Goal: Information Seeking & Learning: Understand process/instructions

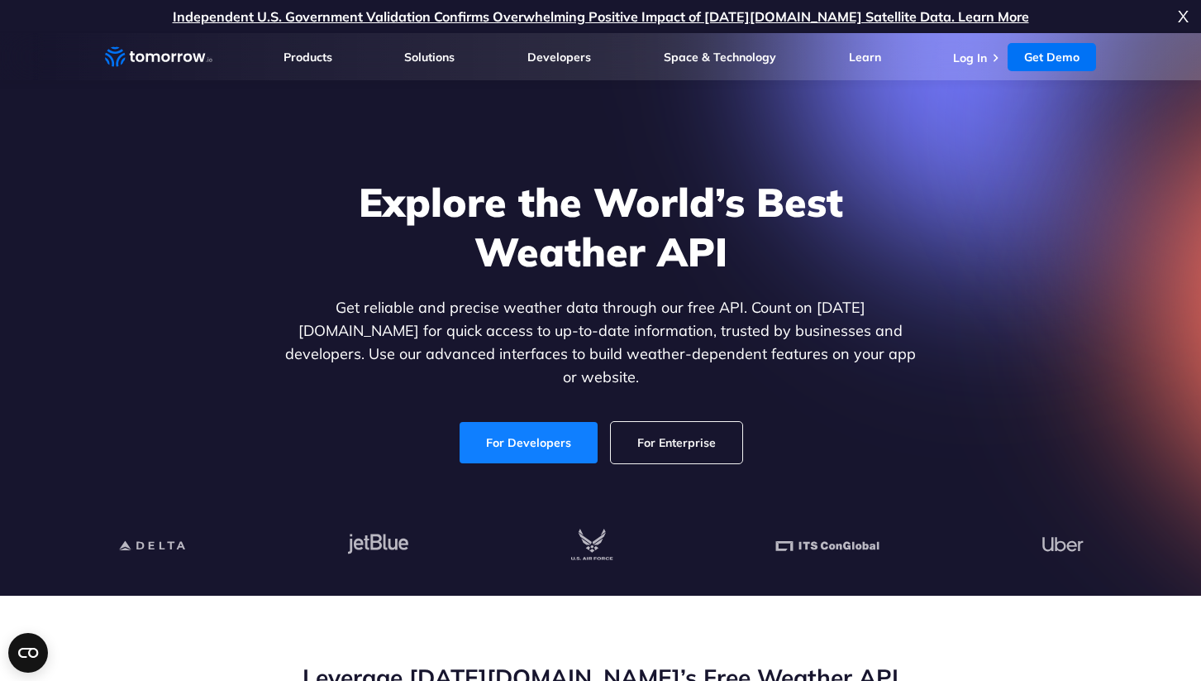
click at [545, 422] on link "For Developers" at bounding box center [529, 442] width 138 height 41
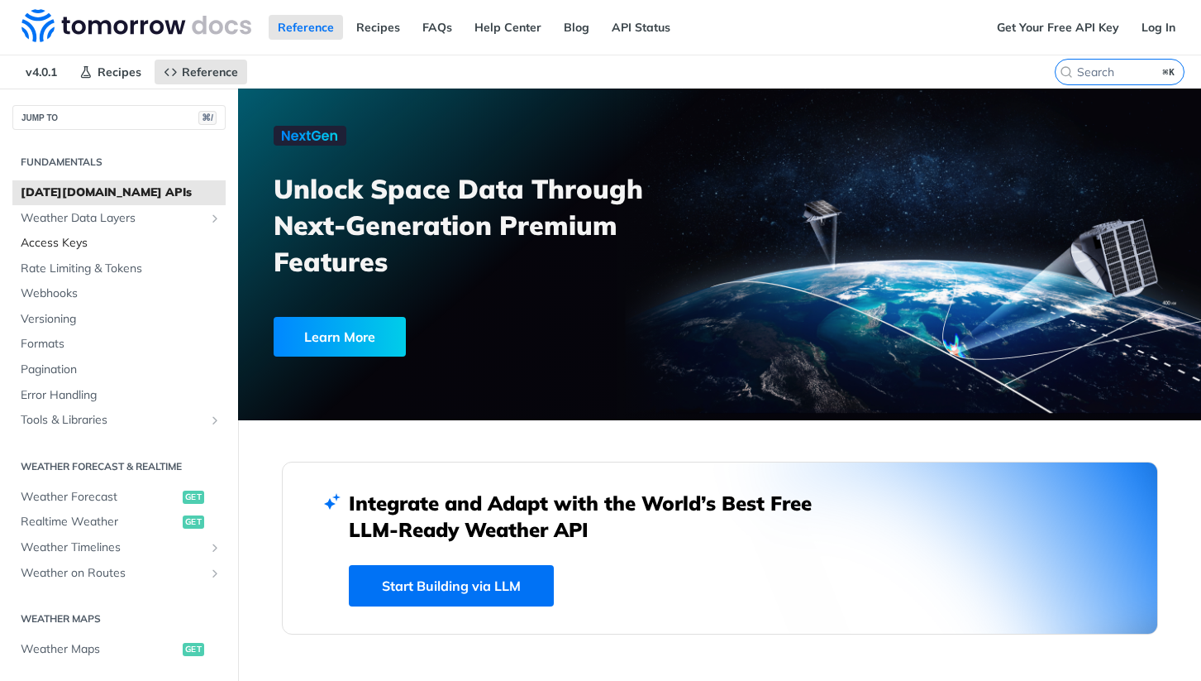
click at [74, 245] on span "Access Keys" at bounding box center [121, 243] width 201 height 17
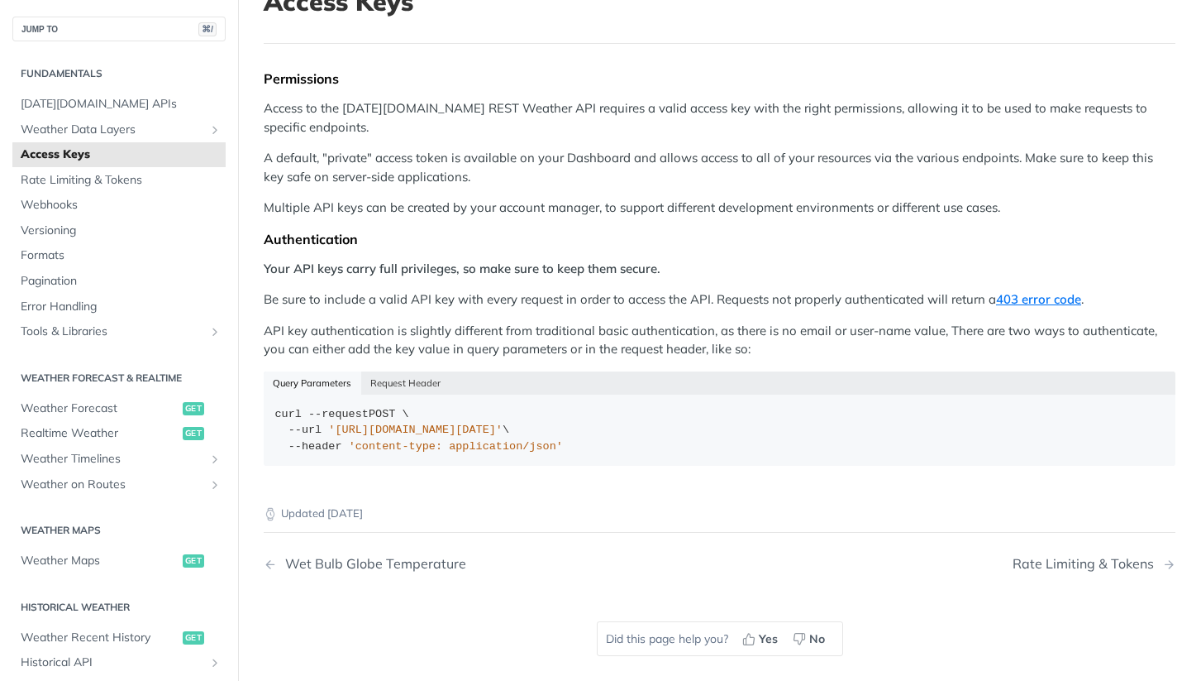
scroll to position [120, 0]
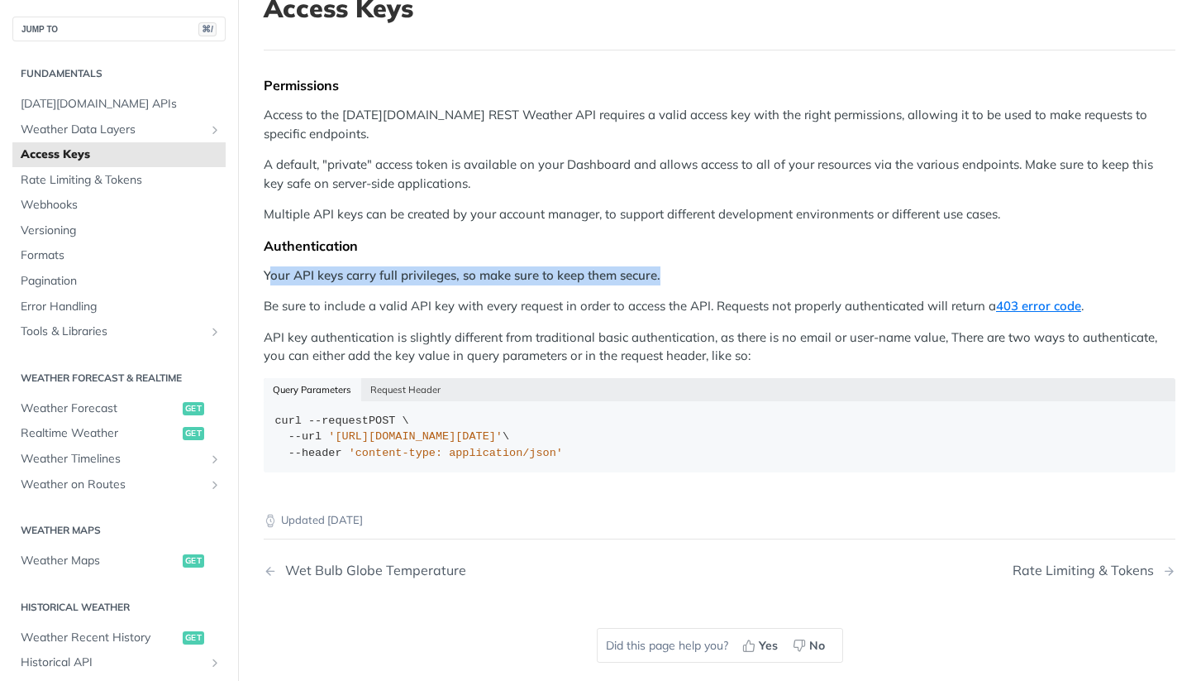
drag, startPoint x: 287, startPoint y: 276, endPoint x: 743, endPoint y: 279, distance: 455.6
click at [743, 279] on p "Your API keys carry full privileges, so make sure to keep them secure." at bounding box center [720, 275] width 912 height 19
click at [670, 332] on p "API key authentication is slightly different from traditional basic authenticat…" at bounding box center [720, 346] width 912 height 37
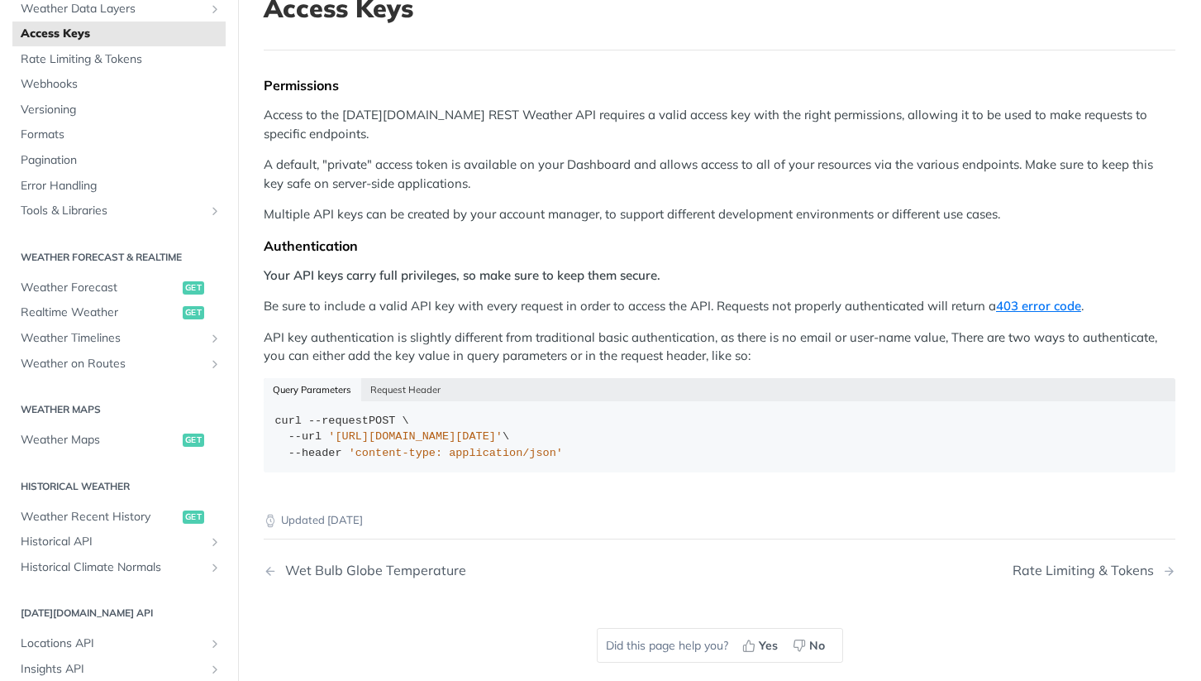
scroll to position [130, 0]
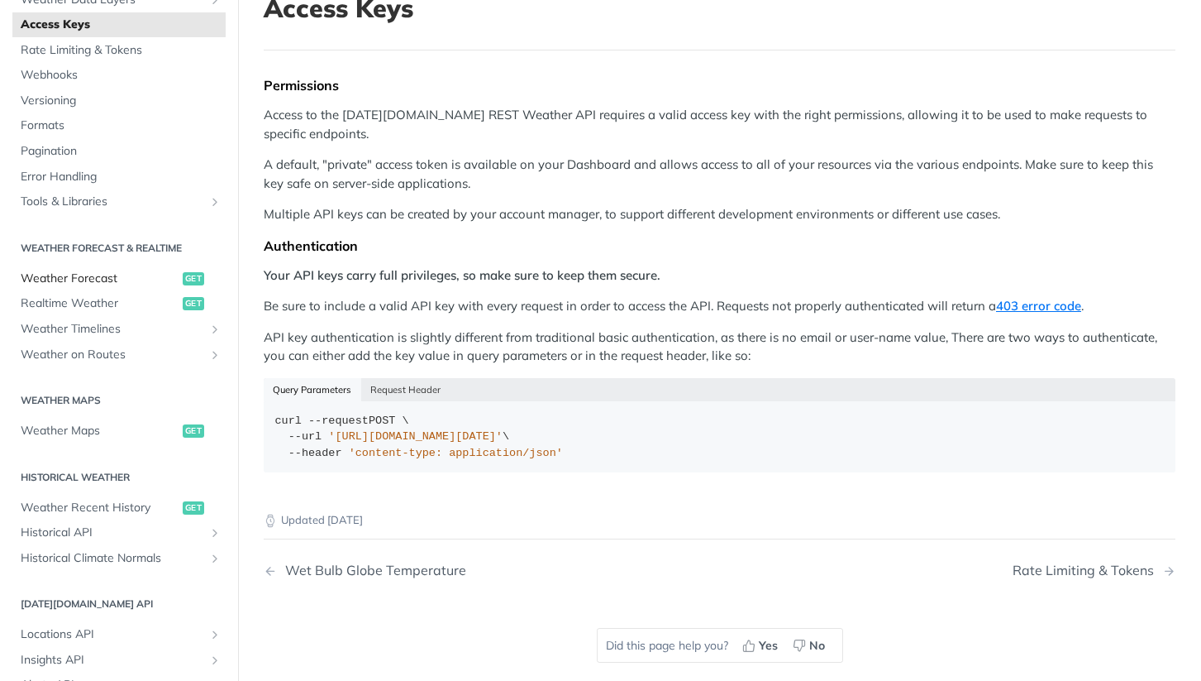
click at [93, 279] on span "Weather Forecast" at bounding box center [100, 278] width 158 height 17
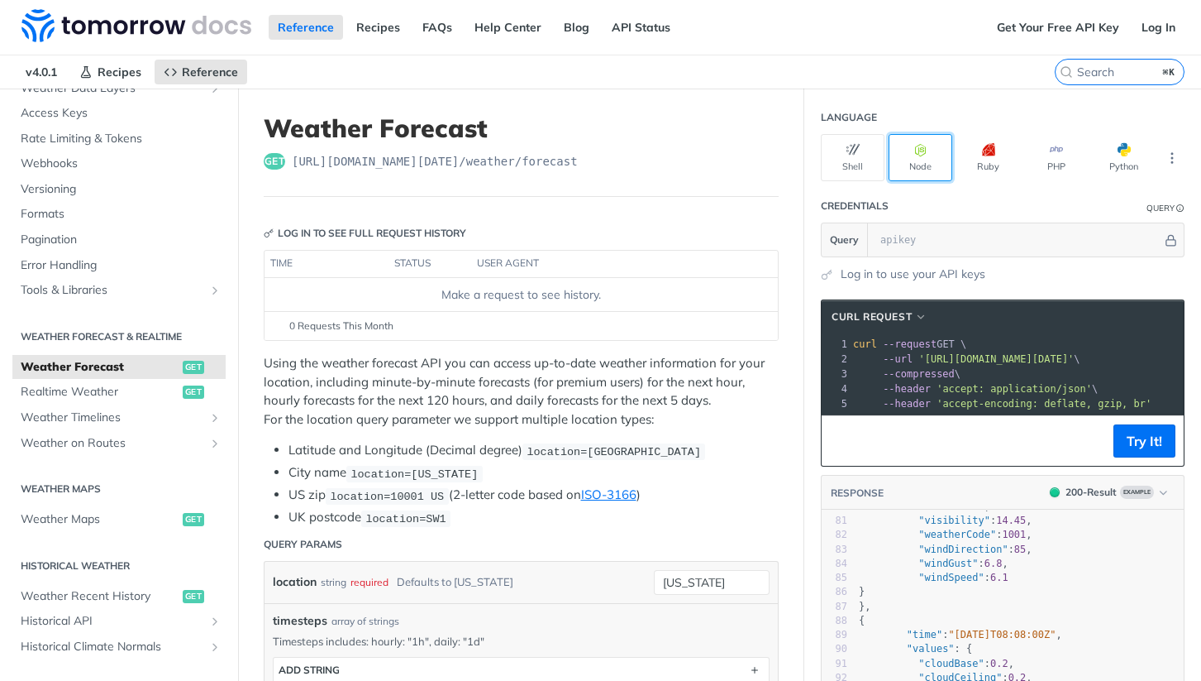
click at [933, 150] on button "Node" at bounding box center [921, 157] width 64 height 47
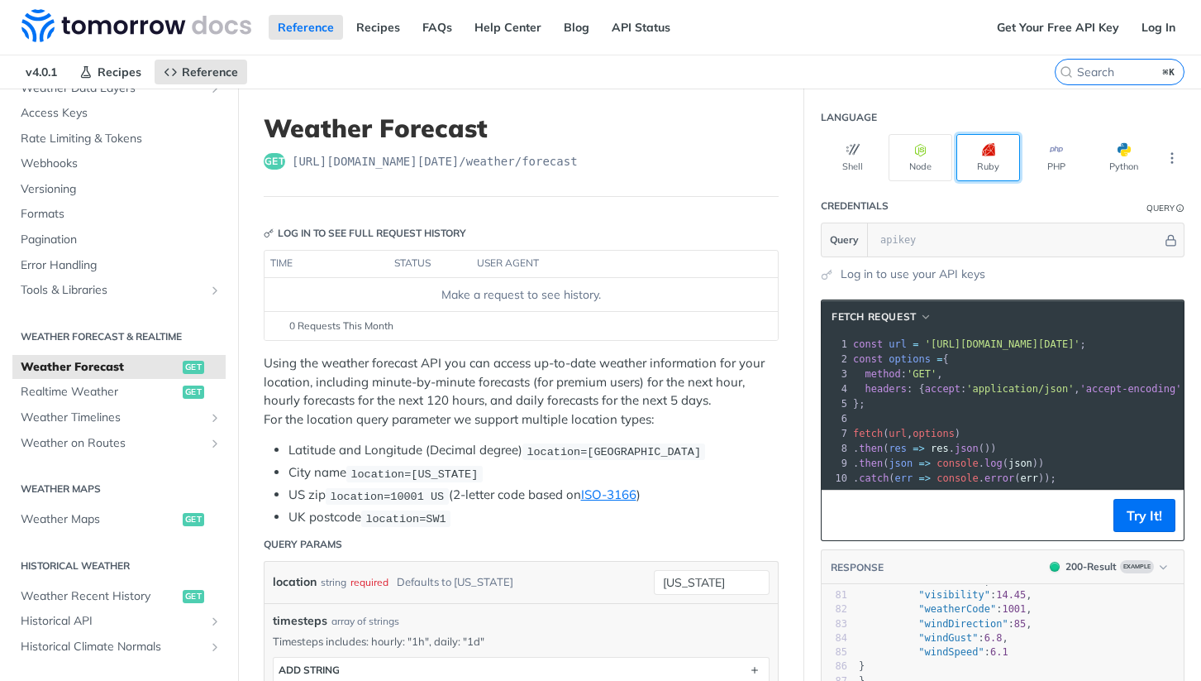
click at [1000, 159] on button "Ruby" at bounding box center [989, 157] width 64 height 47
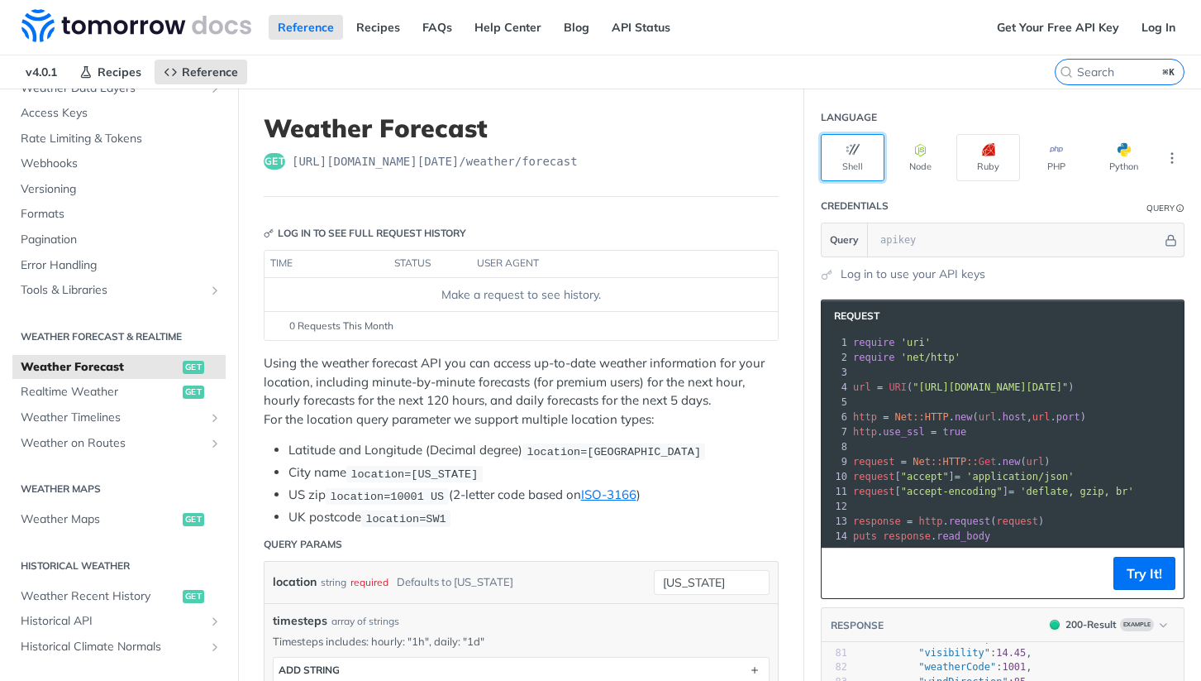
click at [848, 163] on button "Shell" at bounding box center [853, 157] width 64 height 47
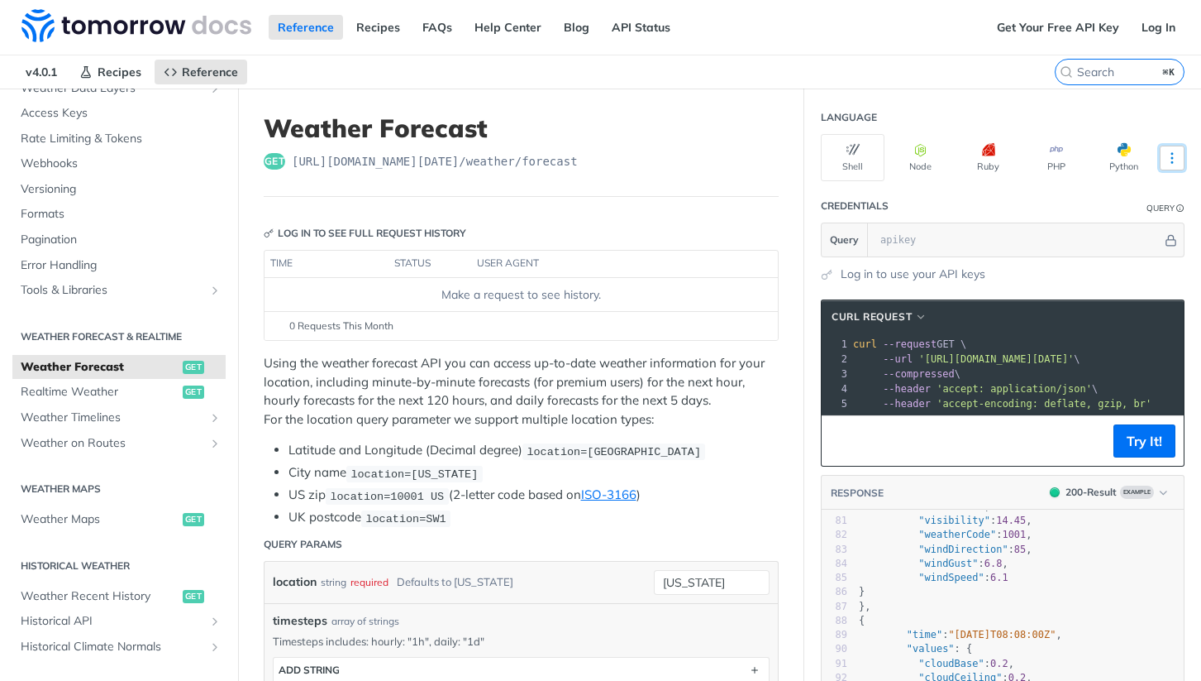
click at [1171, 160] on icon "More ellipsis" at bounding box center [1172, 157] width 15 height 15
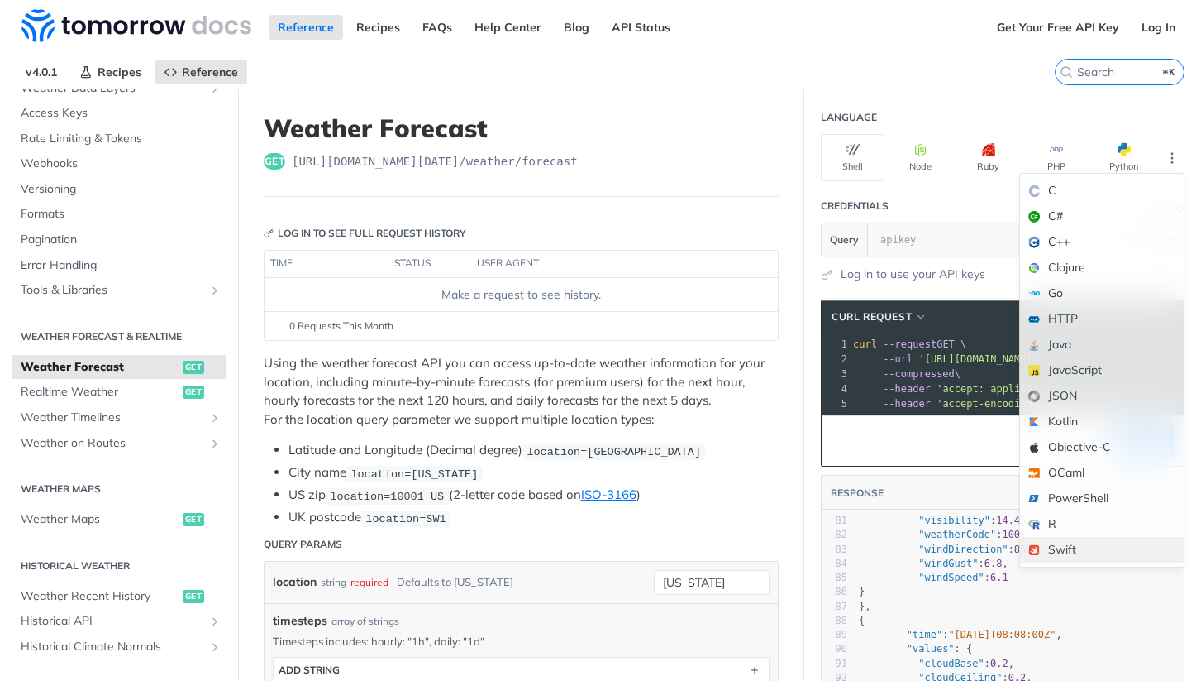
click at [1049, 547] on div "Swift" at bounding box center [1102, 550] width 164 height 26
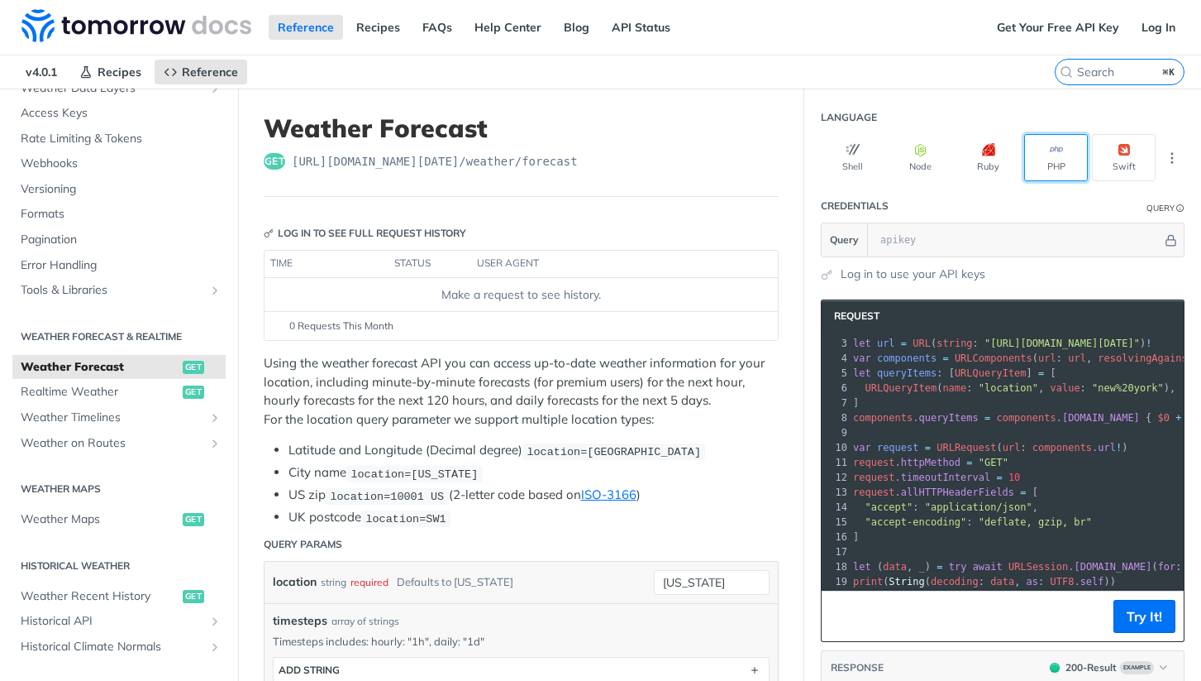
click at [1054, 150] on icon "button" at bounding box center [1056, 149] width 13 height 13
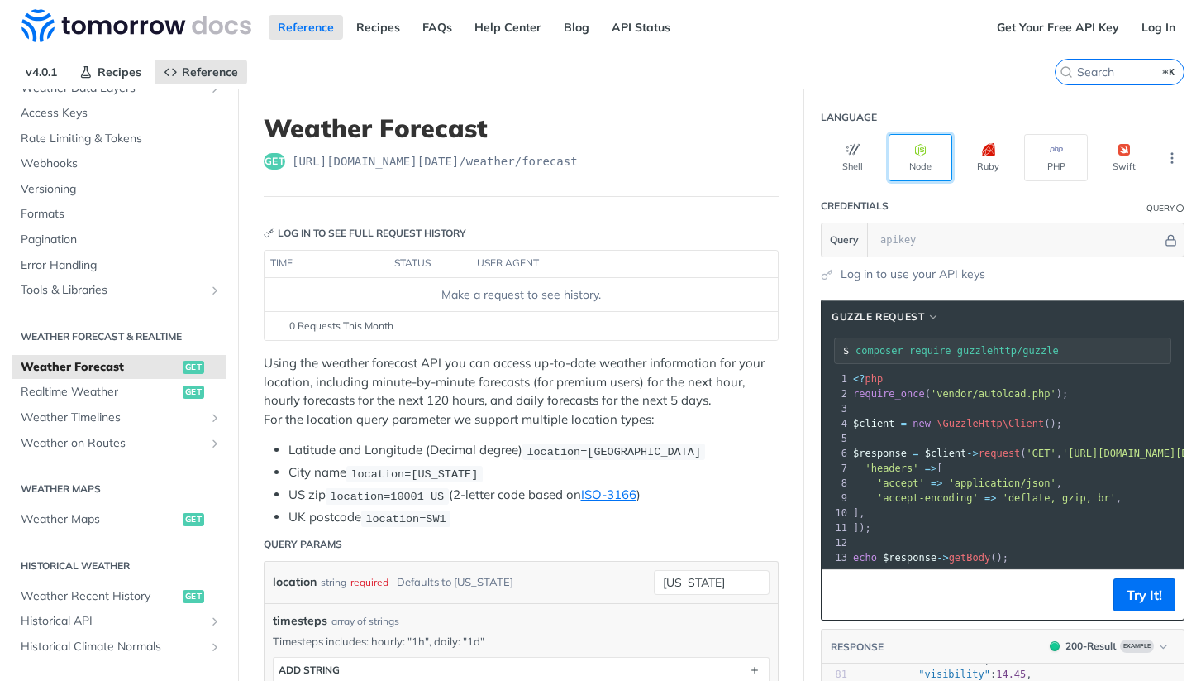
click at [919, 150] on icon "button" at bounding box center [921, 149] width 13 height 13
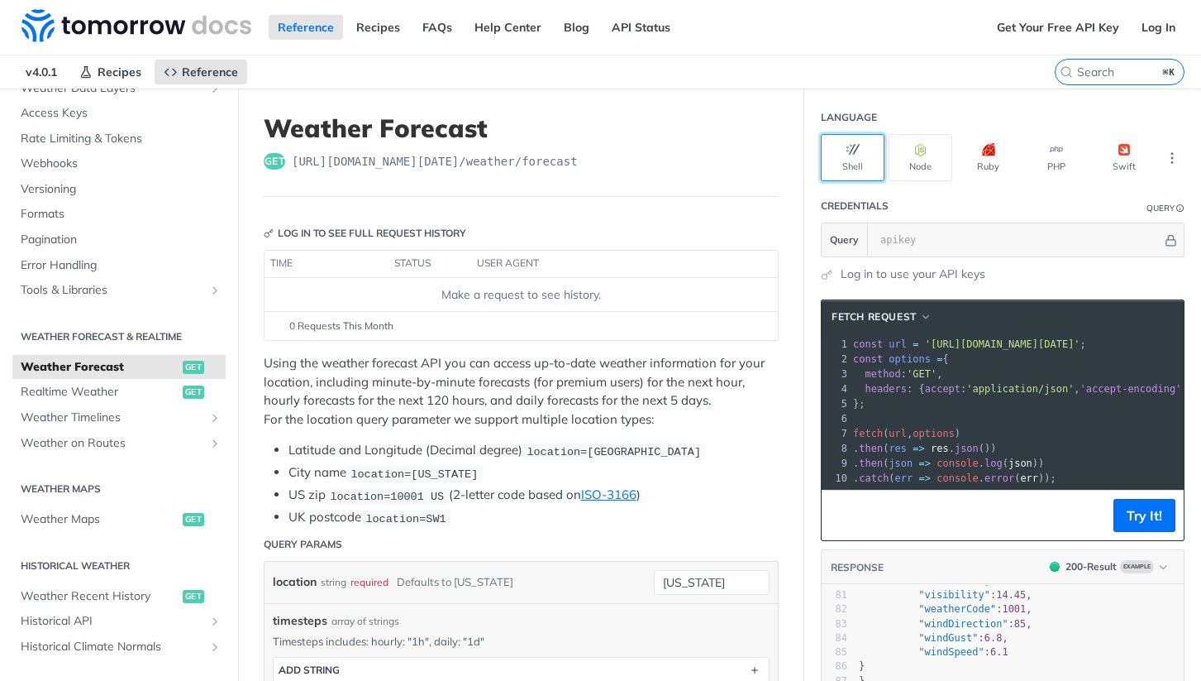
click at [858, 154] on icon "button" at bounding box center [853, 149] width 13 height 13
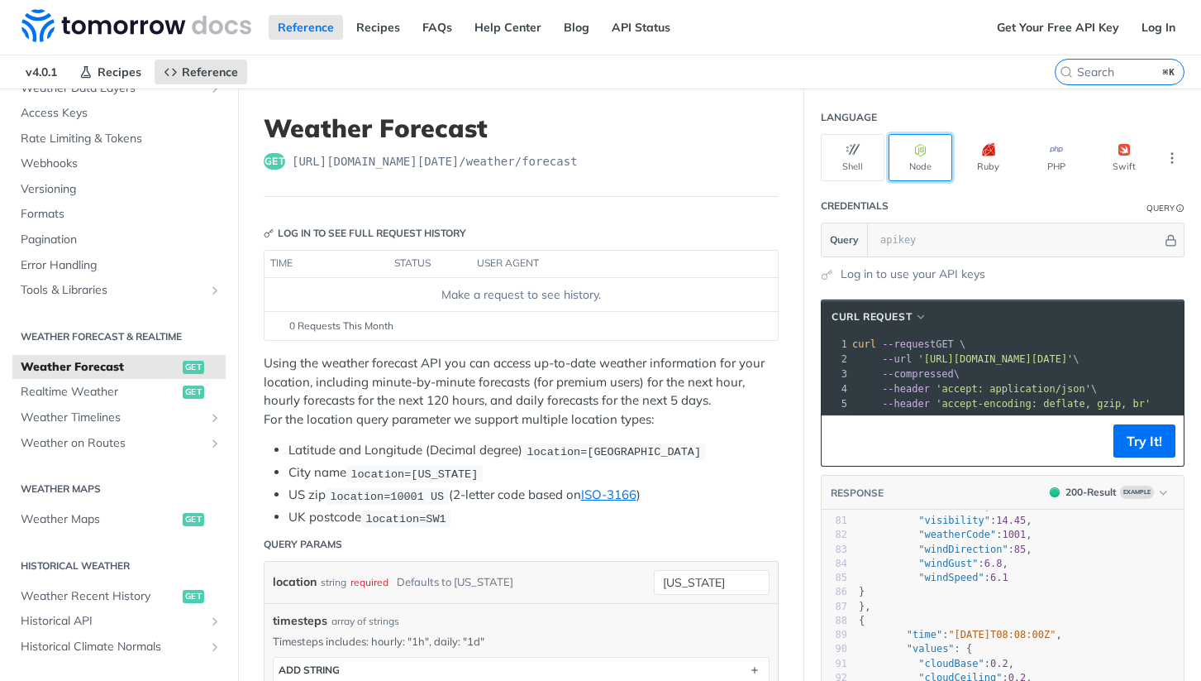
click at [927, 144] on button "Node" at bounding box center [921, 157] width 64 height 47
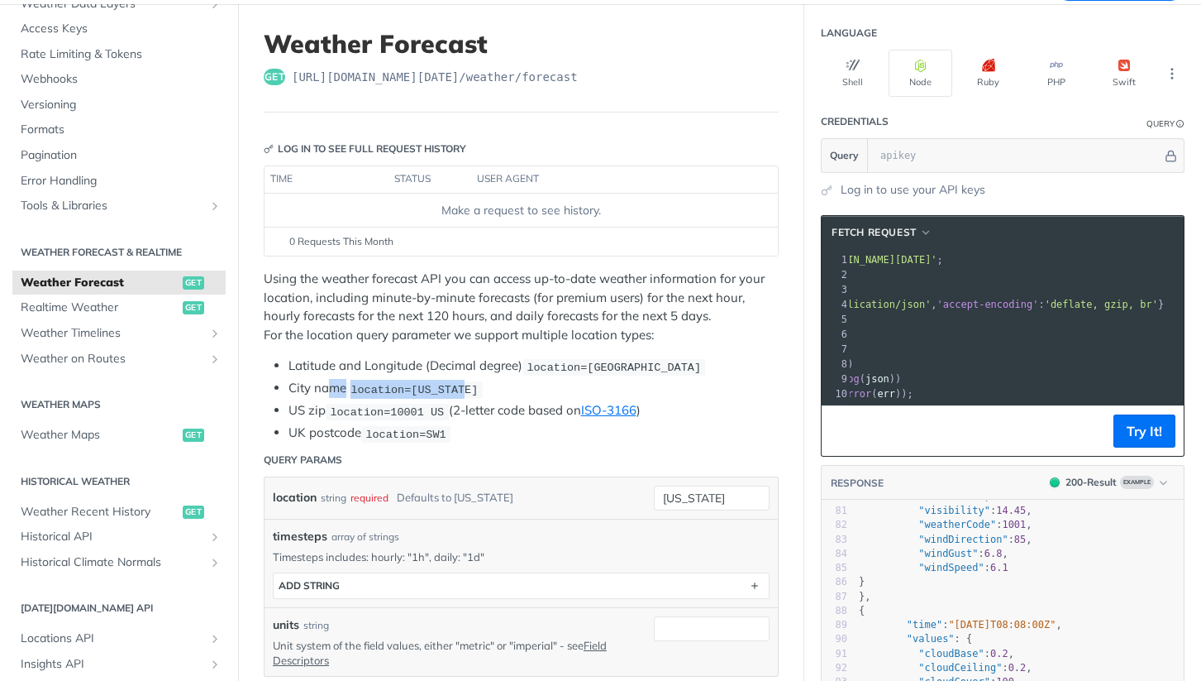
drag, startPoint x: 485, startPoint y: 382, endPoint x: 330, endPoint y: 381, distance: 154.6
click at [330, 381] on li "City name location=[US_STATE]" at bounding box center [534, 388] width 490 height 19
click at [657, 379] on li "City name location=[US_STATE]" at bounding box center [534, 388] width 490 height 19
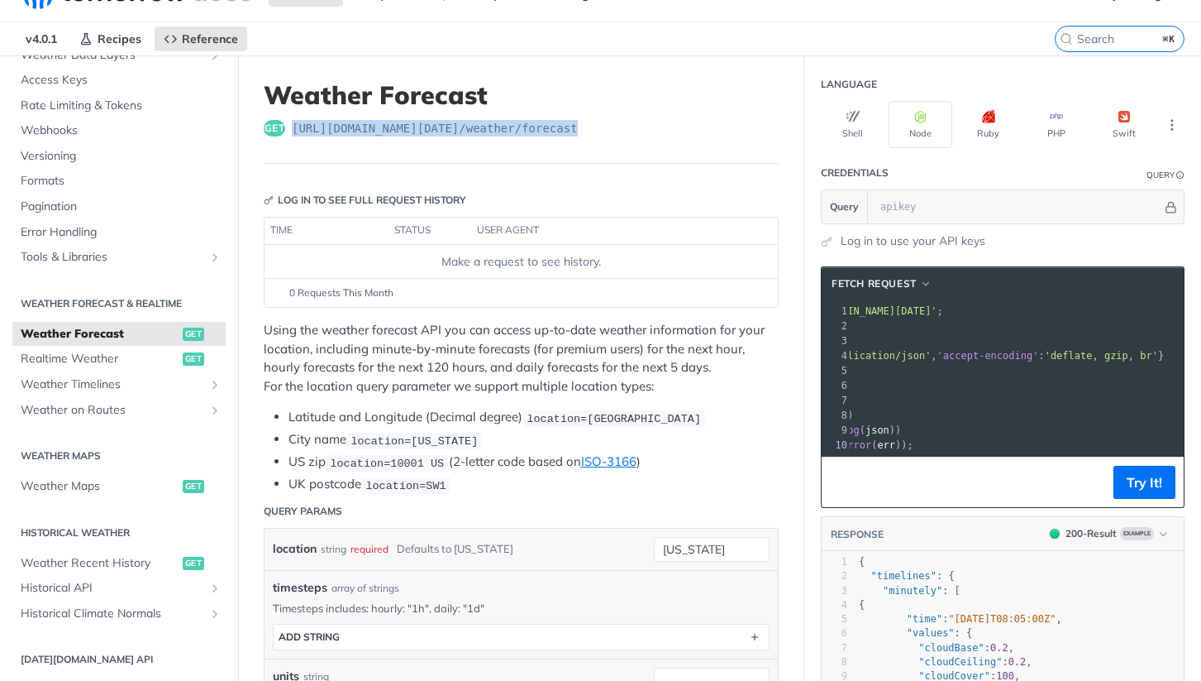
drag, startPoint x: 615, startPoint y: 122, endPoint x: 289, endPoint y: 132, distance: 326.8
click at [289, 132] on div "get [URL][DOMAIN_NAME][DATE] /weather/forecast" at bounding box center [521, 128] width 515 height 17
copy span "[URL][DOMAIN_NAME][DATE] /weather/forecast"
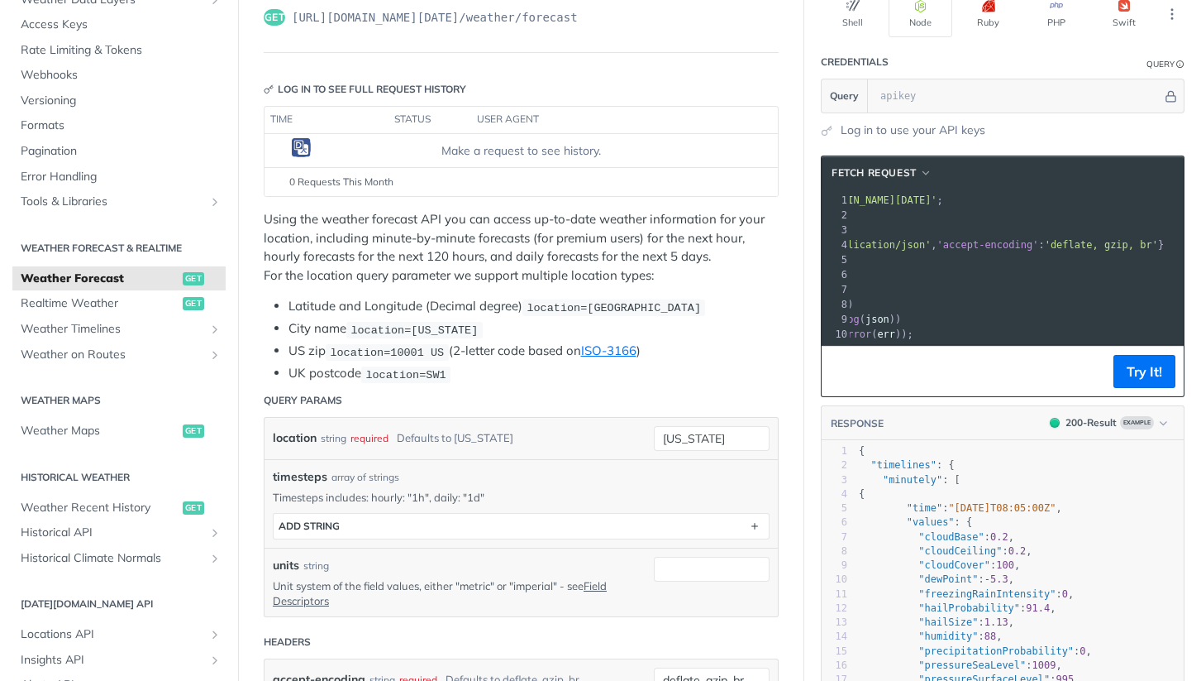
click at [511, 380] on li "UK postcode location=SW1" at bounding box center [534, 373] width 490 height 19
drag, startPoint x: 488, startPoint y: 333, endPoint x: 354, endPoint y: 327, distance: 134.1
click at [354, 327] on li "City name location=[US_STATE]" at bounding box center [534, 328] width 490 height 19
click at [562, 335] on li "City name location=[US_STATE]" at bounding box center [534, 328] width 490 height 19
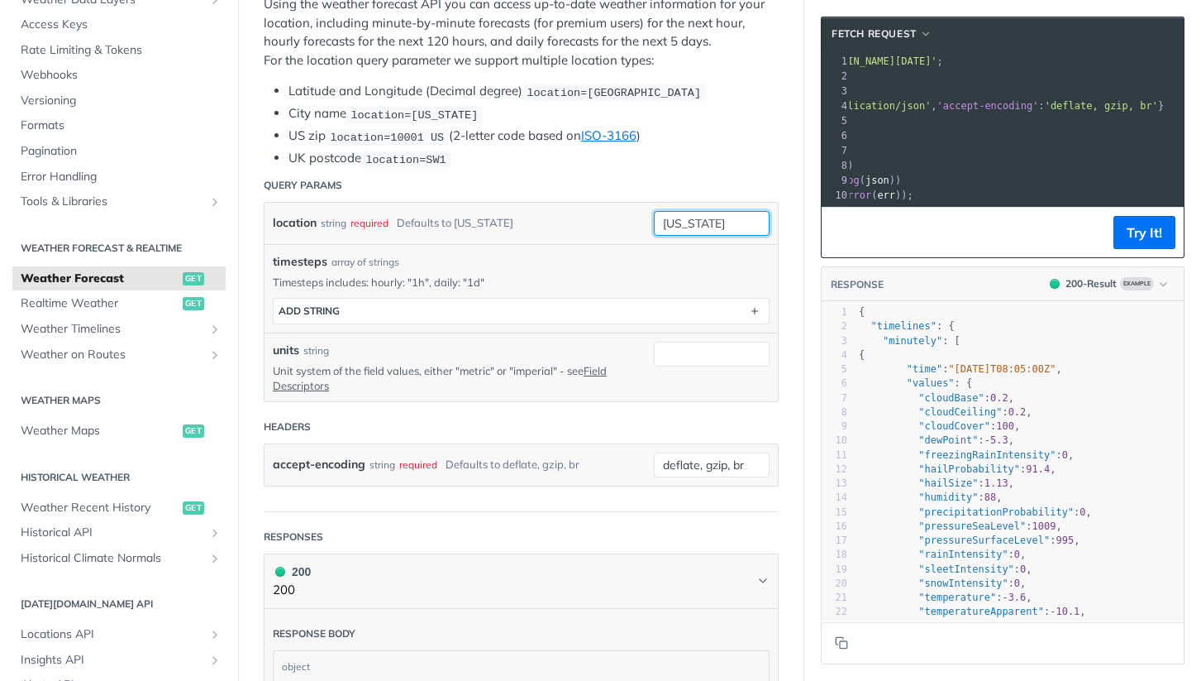
click at [717, 213] on input "[US_STATE]" at bounding box center [712, 223] width 116 height 25
drag, startPoint x: 726, startPoint y: 220, endPoint x: 628, endPoint y: 220, distance: 98.4
click at [626, 220] on div "location string required Defaults to [US_STATE] [US_STATE] required type : stri…" at bounding box center [521, 223] width 497 height 25
type input "[GEOGRAPHIC_DATA]"
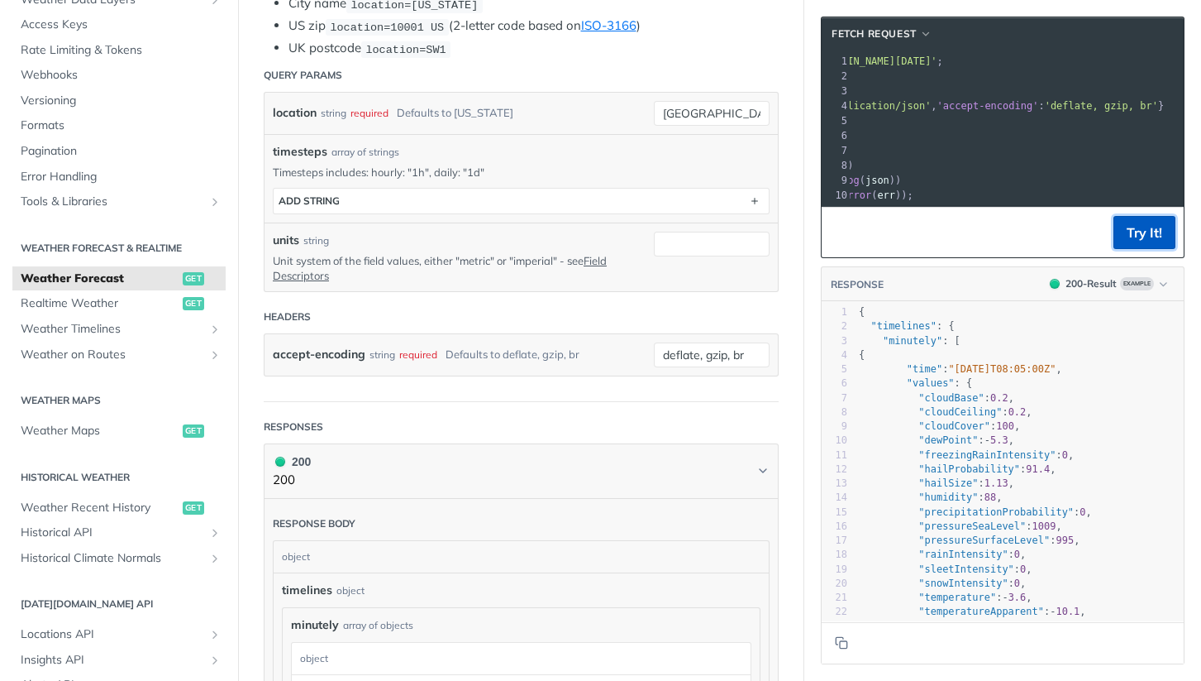
click at [1145, 227] on button "Try It!" at bounding box center [1145, 232] width 62 height 33
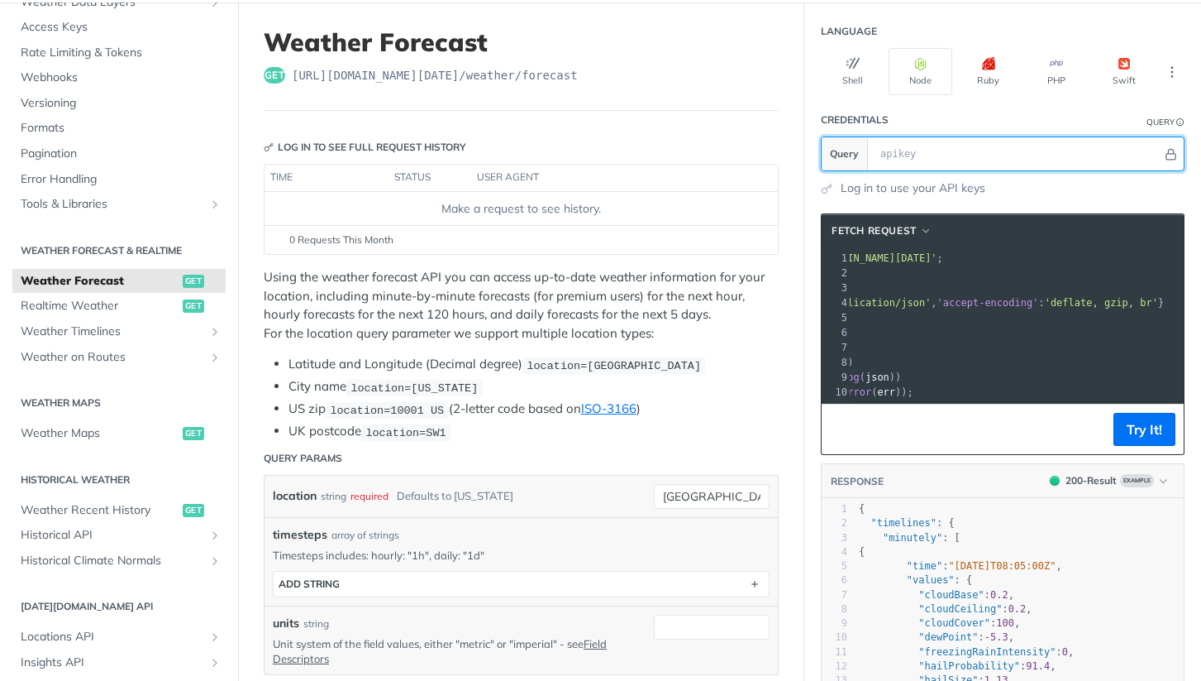
click at [931, 162] on input "text" at bounding box center [1017, 153] width 290 height 33
type input "[GEOGRAPHIC_DATA]"
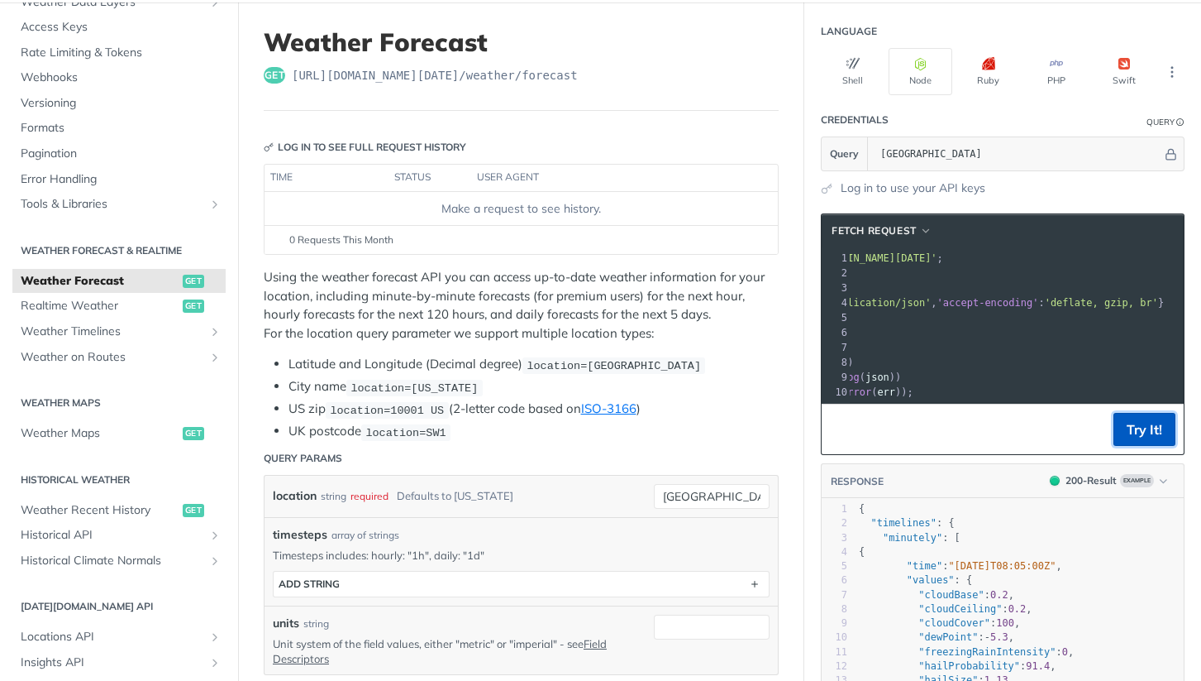
click at [1141, 432] on button "Try It!" at bounding box center [1145, 429] width 62 height 33
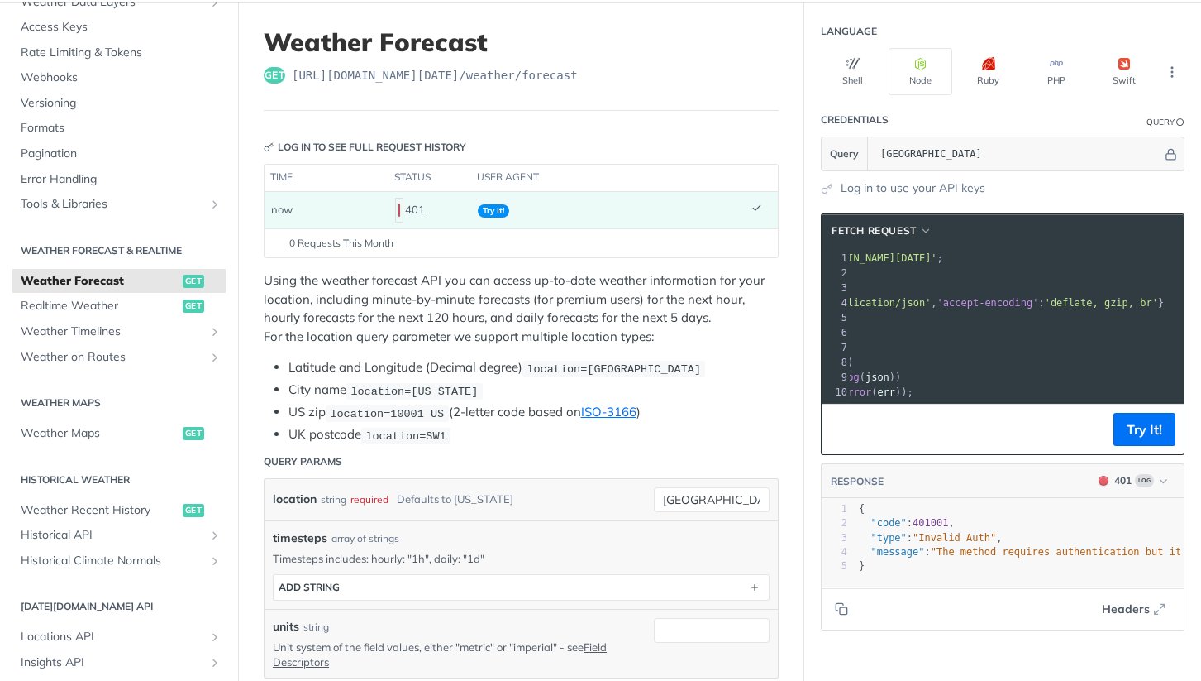
click at [488, 214] on span "Try It!" at bounding box center [493, 210] width 31 height 13
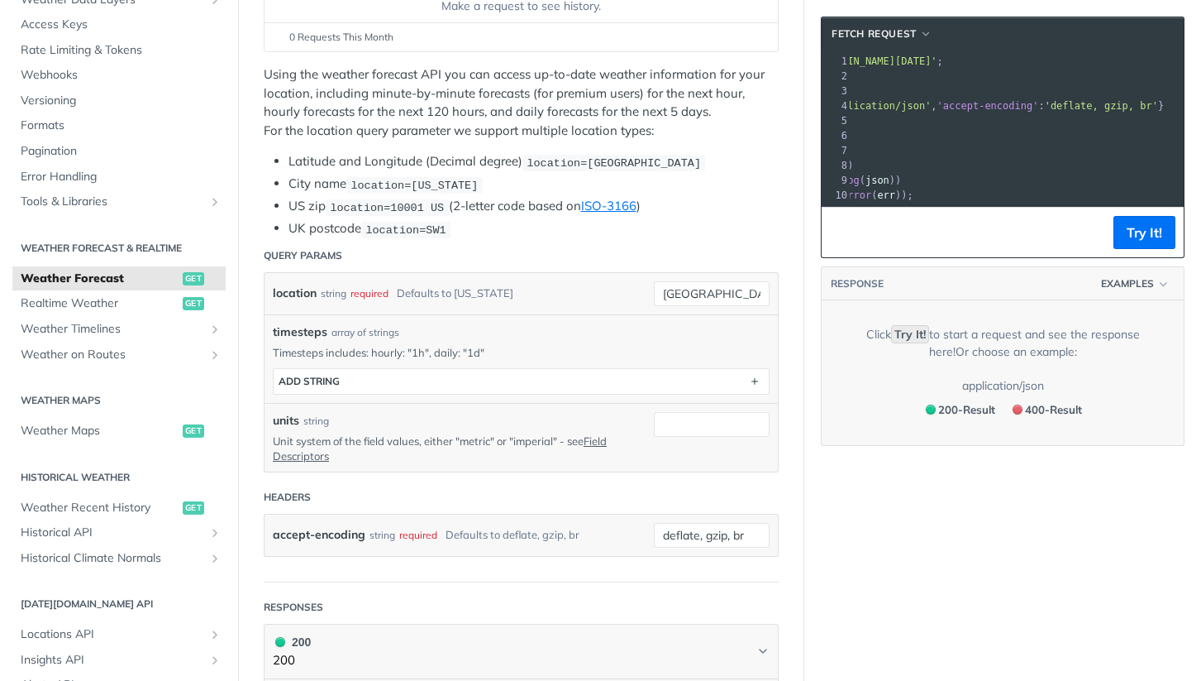
scroll to position [289, 0]
click at [716, 294] on input "[GEOGRAPHIC_DATA]" at bounding box center [712, 292] width 116 height 25
click at [512, 178] on li "City name location=[US_STATE]" at bounding box center [534, 183] width 490 height 19
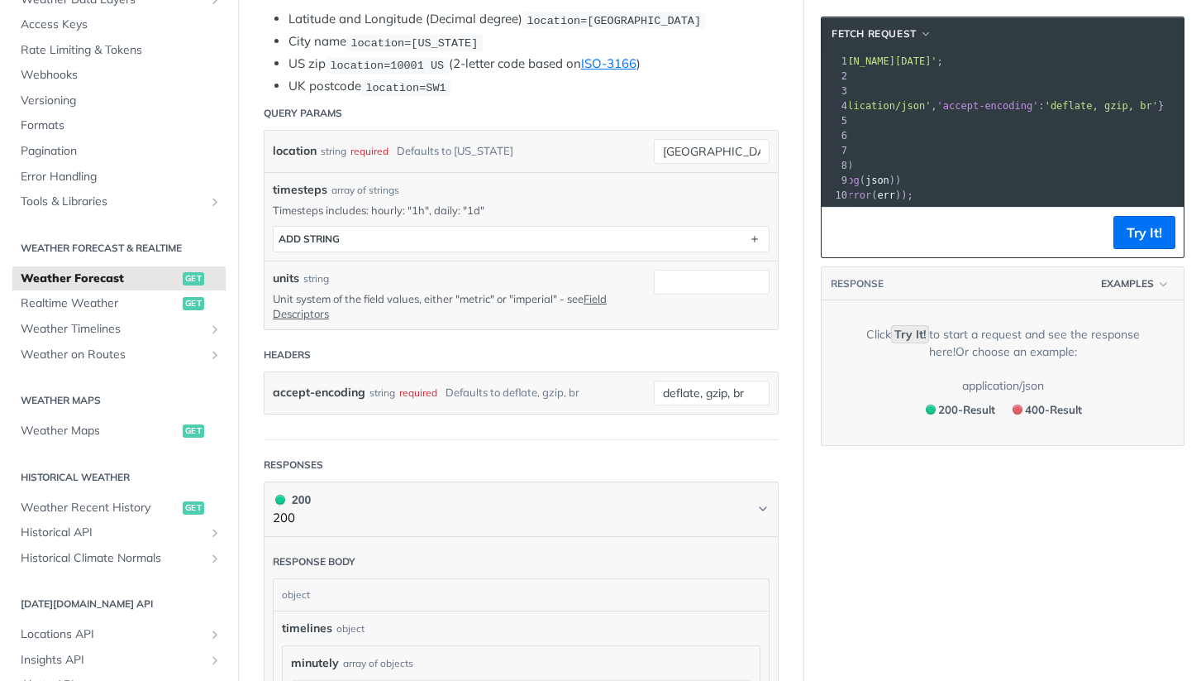
scroll to position [432, 0]
click at [665, 268] on input "units" at bounding box center [712, 280] width 116 height 25
click at [566, 246] on section "ADD string" at bounding box center [521, 237] width 497 height 26
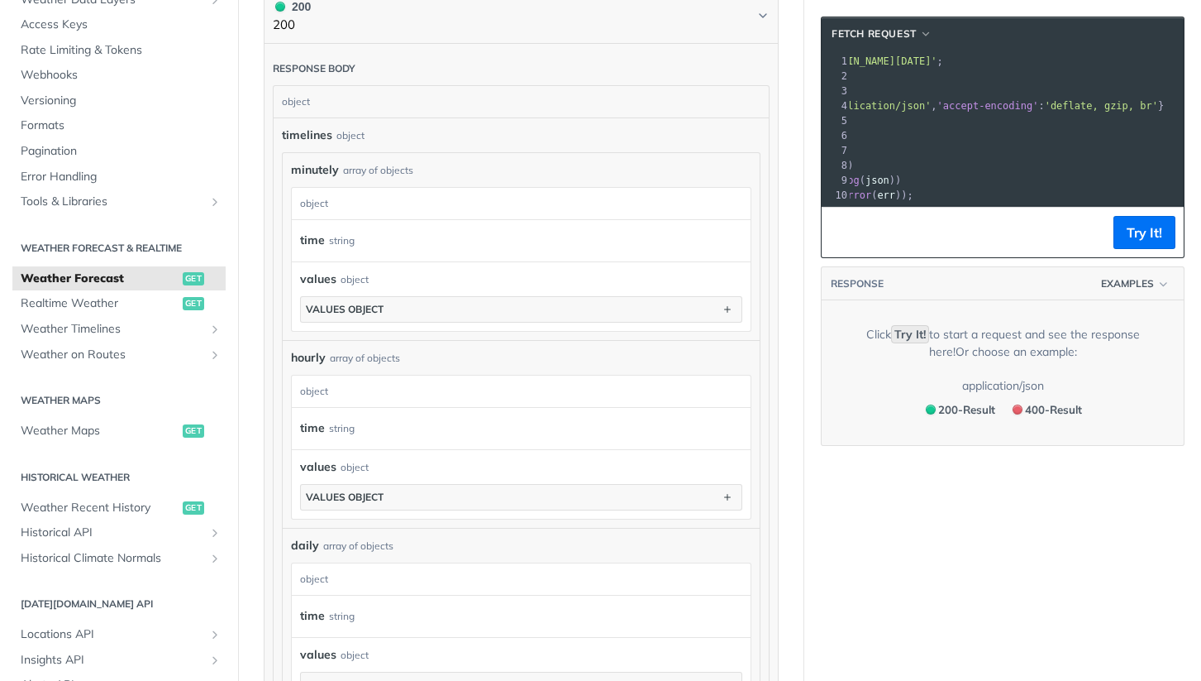
scroll to position [934, 0]
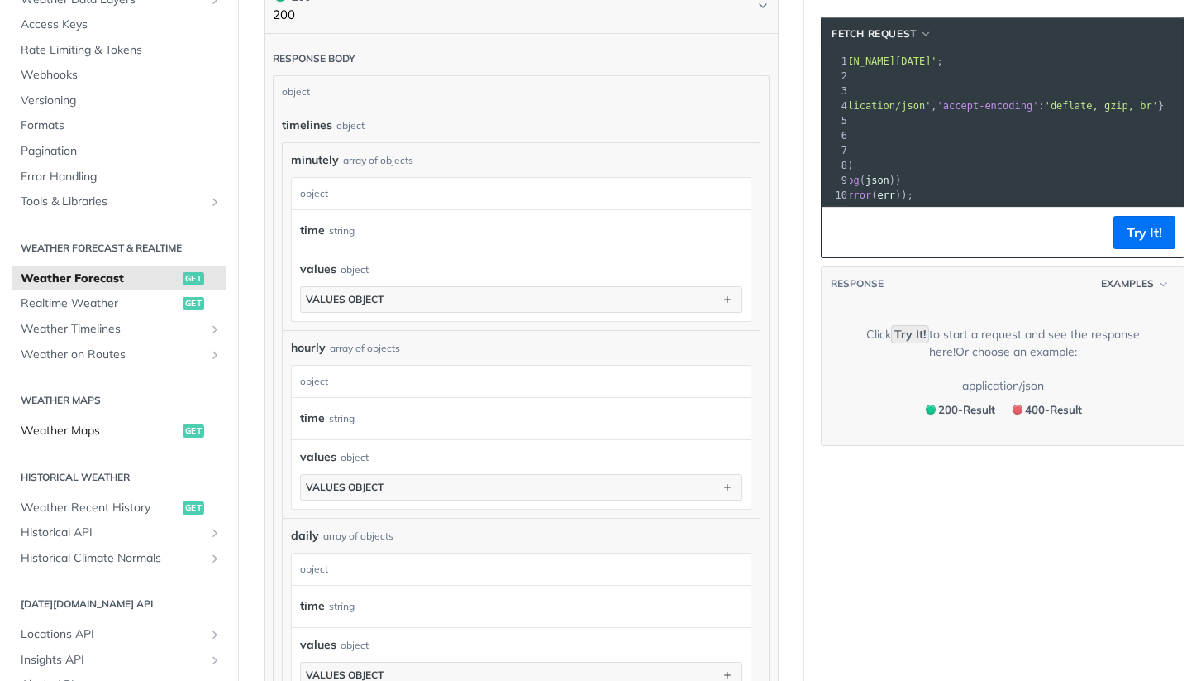
click at [111, 430] on span "Weather Maps" at bounding box center [100, 431] width 158 height 17
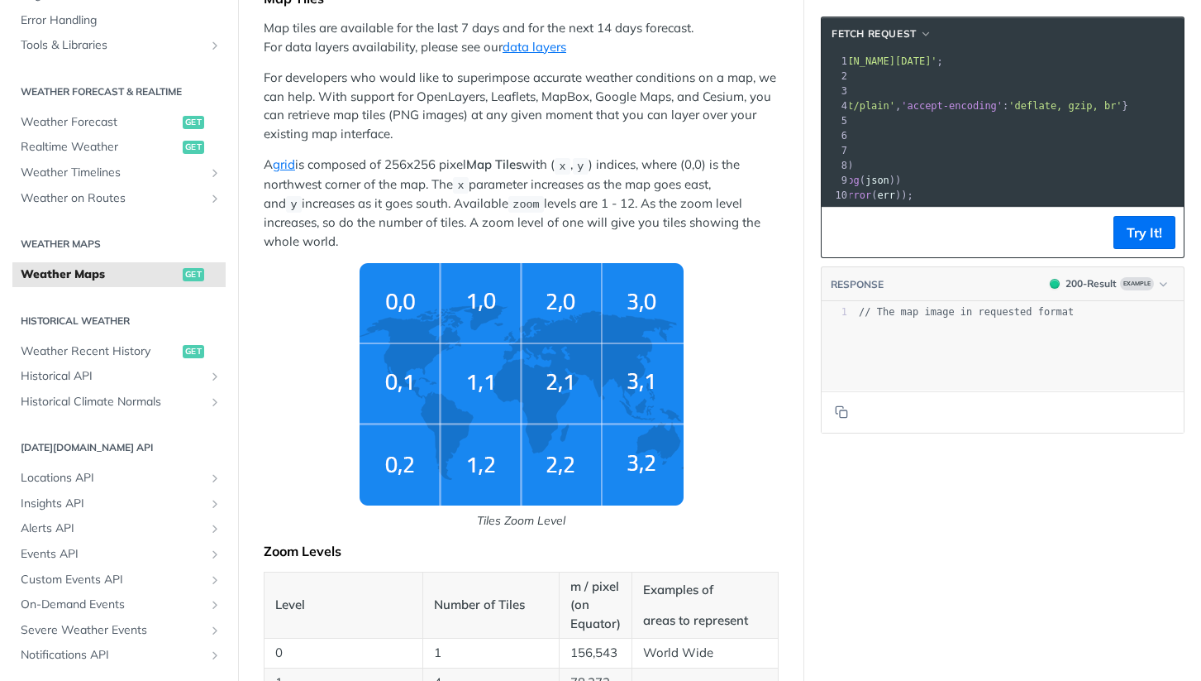
scroll to position [301, 0]
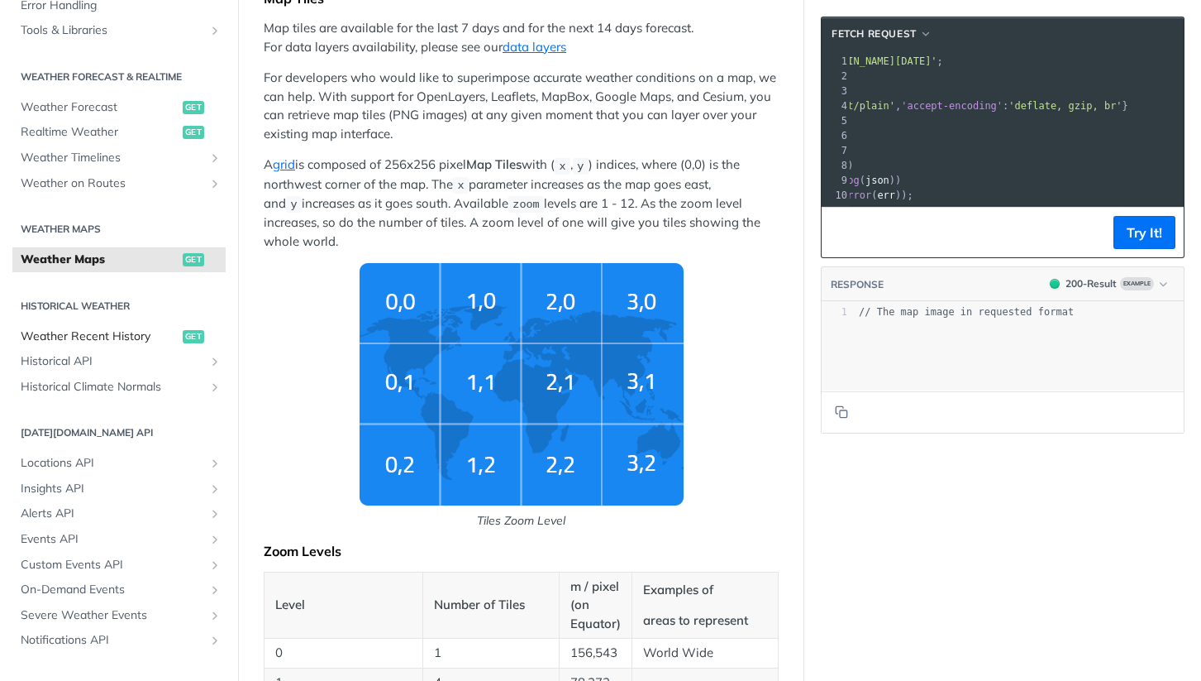
click at [91, 332] on span "Weather Recent History" at bounding box center [100, 336] width 158 height 17
